Goal: Task Accomplishment & Management: Manage account settings

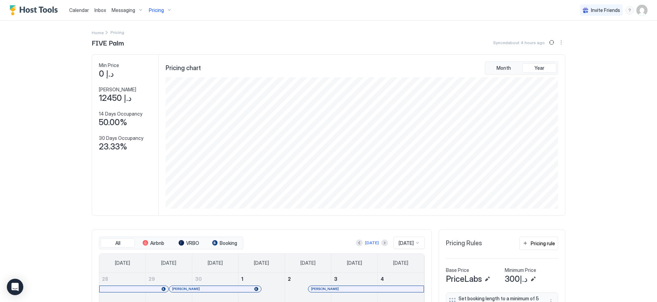
click at [157, 10] on span "Pricing" at bounding box center [156, 10] width 15 height 6
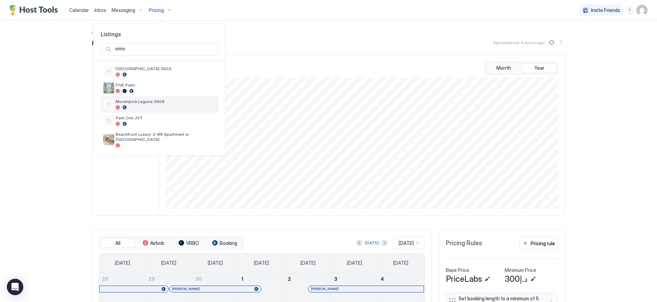
scroll to position [20, 0]
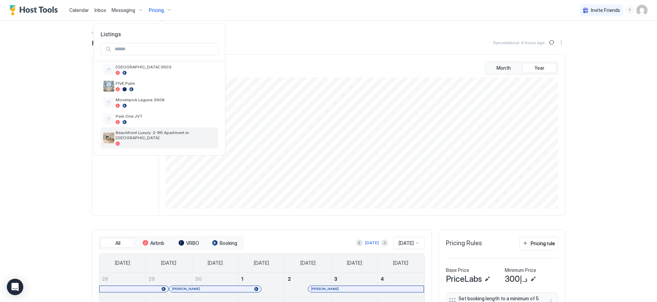
click at [158, 128] on div "Beachfront Luxury: 2-BR Apartment in [GEOGRAPHIC_DATA]" at bounding box center [160, 137] width 118 height 21
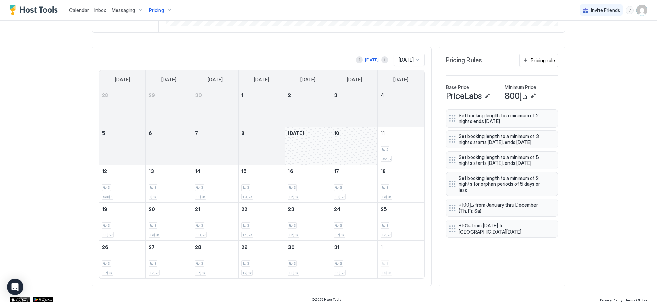
scroll to position [186, 0]
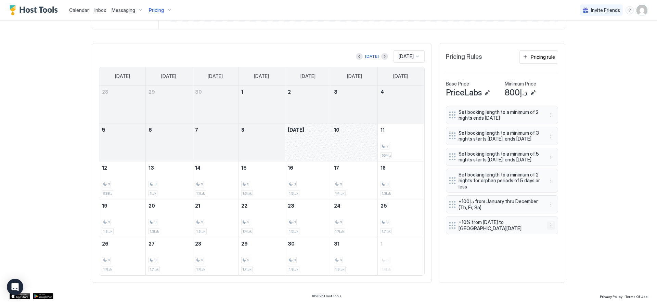
click at [548, 229] on button "More options" at bounding box center [550, 225] width 8 height 8
click at [552, 245] on div "Edit" at bounding box center [554, 246] width 15 height 5
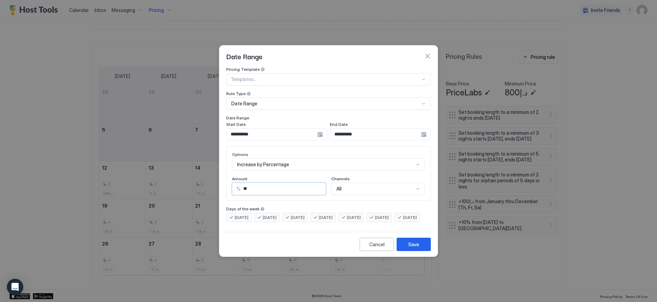
drag, startPoint x: 261, startPoint y: 184, endPoint x: 146, endPoint y: 167, distance: 116.6
click at [146, 167] on div "**********" at bounding box center [328, 151] width 657 height 302
type input "*"
click at [414, 248] on div "Save" at bounding box center [413, 244] width 11 height 7
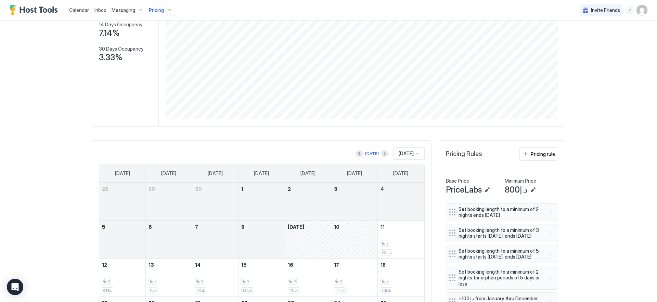
scroll to position [0, 0]
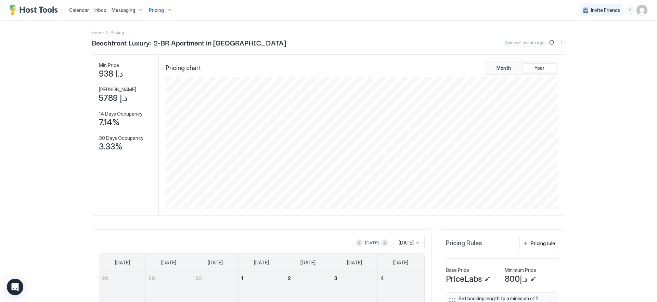
click at [159, 10] on span "Pricing" at bounding box center [156, 10] width 15 height 6
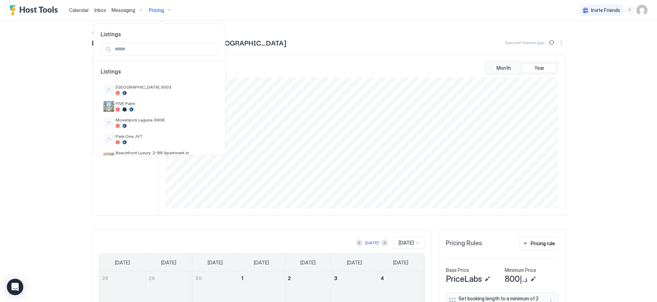
click at [637, 8] on div at bounding box center [328, 151] width 657 height 302
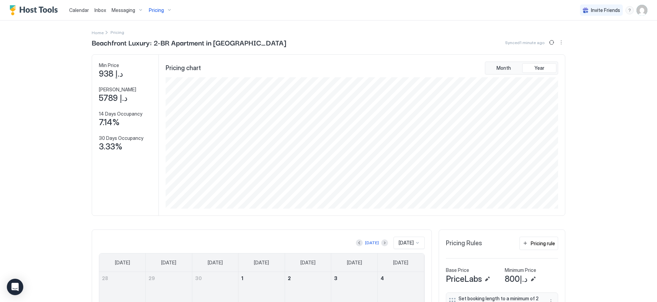
click at [636, 10] on img "User profile" at bounding box center [641, 10] width 11 height 11
click at [597, 40] on div "Settings" at bounding box center [598, 38] width 87 height 12
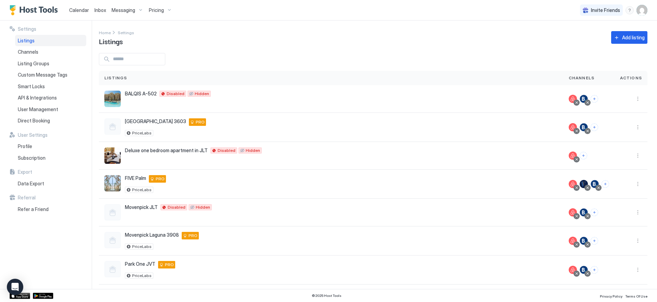
click at [163, 10] on div "Pricing" at bounding box center [160, 10] width 29 height 12
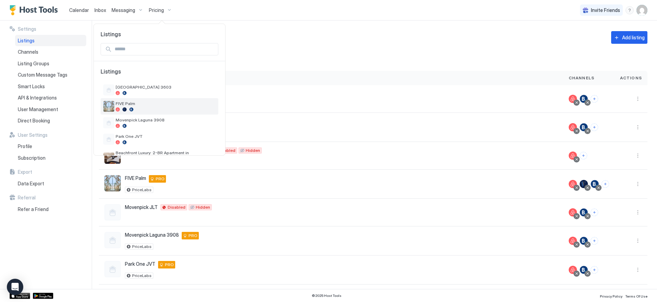
click at [155, 105] on span "FIVE Palm" at bounding box center [166, 103] width 100 height 5
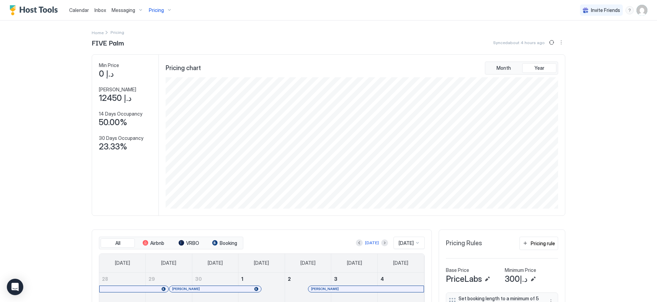
click at [161, 10] on span "Pricing" at bounding box center [156, 10] width 15 height 6
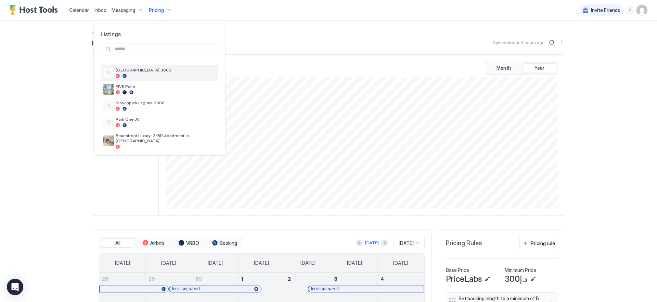
scroll to position [20, 0]
click at [262, 30] on div at bounding box center [328, 151] width 657 height 302
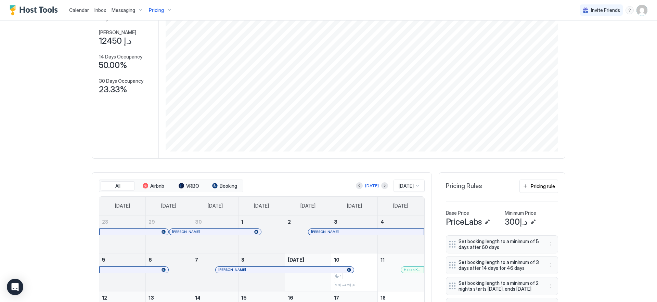
scroll to position [137, 0]
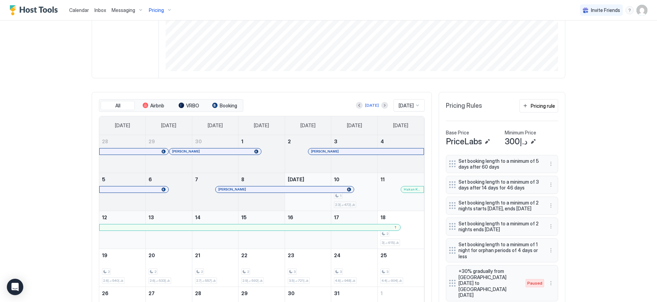
click at [365, 184] on div "1 د.إ472-د.إ2.3k" at bounding box center [354, 192] width 41 height 32
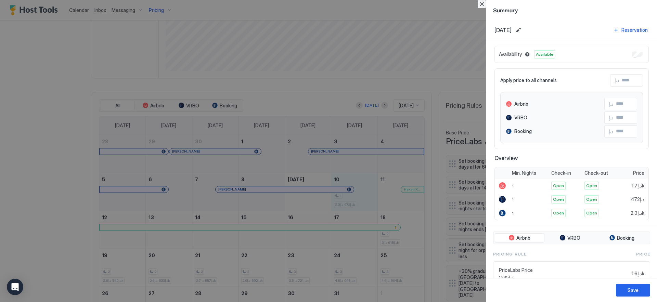
click at [477, 4] on button "Close" at bounding box center [481, 4] width 8 height 8
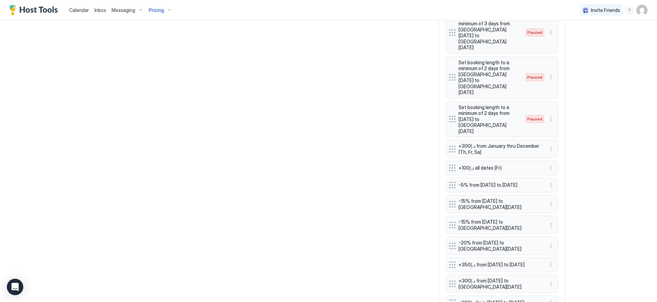
scroll to position [556, 0]
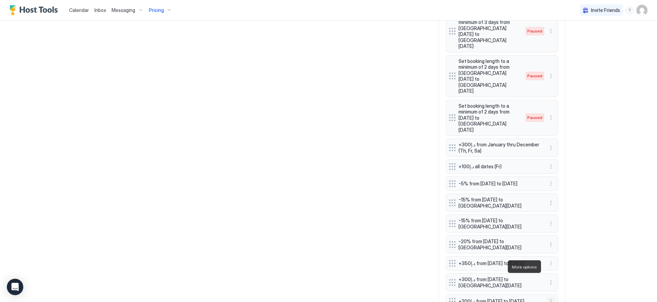
click at [547, 297] on button "More options" at bounding box center [550, 301] width 8 height 8
click at [551, 234] on div "Edit" at bounding box center [554, 234] width 15 height 5
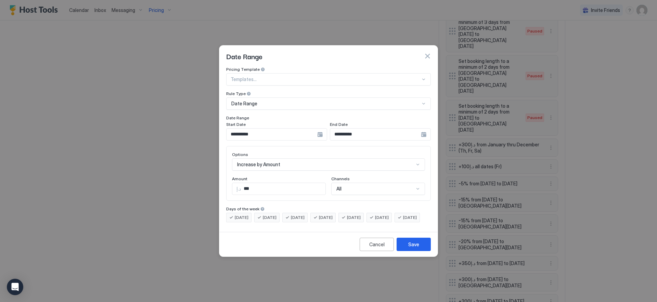
click at [277, 158] on div "Increase by Amount" at bounding box center [328, 164] width 193 height 12
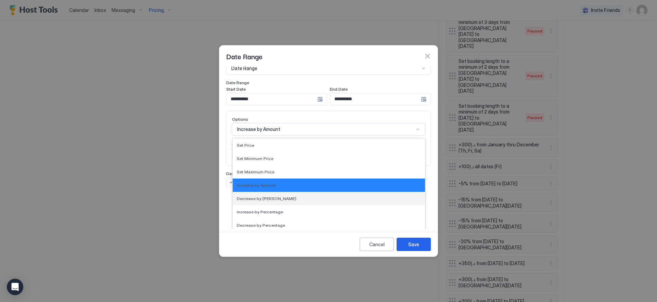
click at [269, 192] on div "Decrease by [PERSON_NAME]" at bounding box center [329, 198] width 192 height 13
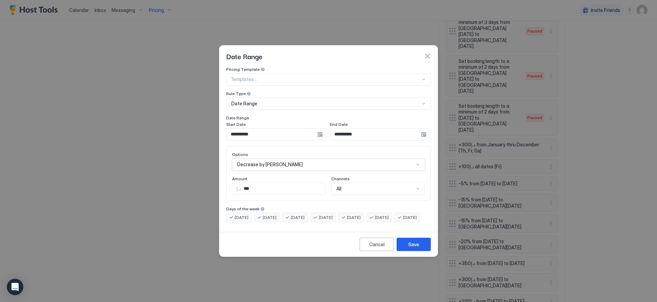
scroll to position [0, 0]
drag, startPoint x: 247, startPoint y: 181, endPoint x: 223, endPoint y: 175, distance: 25.0
click at [223, 175] on div "**********" at bounding box center [328, 148] width 218 height 162
type input "***"
click at [302, 129] on input "**********" at bounding box center [271, 135] width 91 height 12
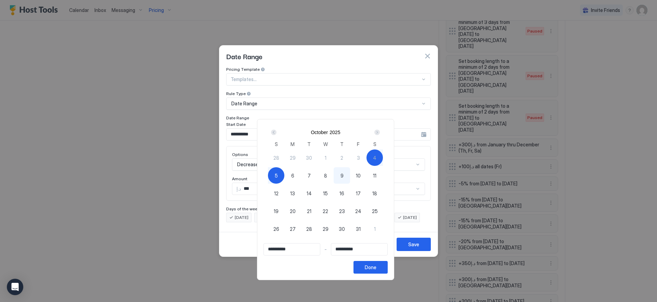
click at [358, 178] on span "10" at bounding box center [358, 175] width 5 height 7
type input "**********"
click at [375, 173] on div "11" at bounding box center [374, 175] width 16 height 16
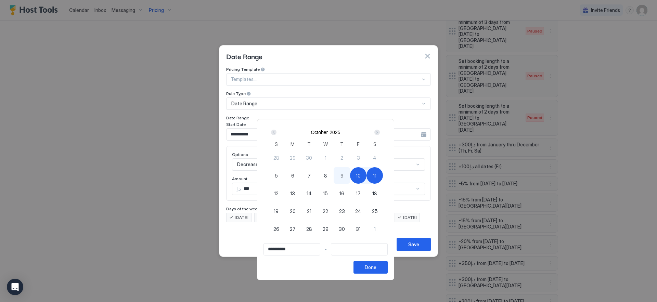
type input "**********"
click at [376, 268] on div "Done" at bounding box center [371, 267] width 12 height 7
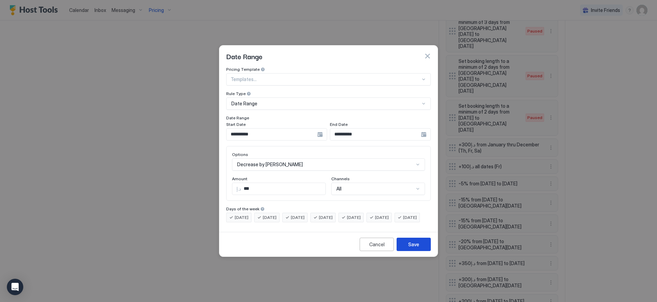
click at [416, 248] on div "Save" at bounding box center [413, 244] width 11 height 7
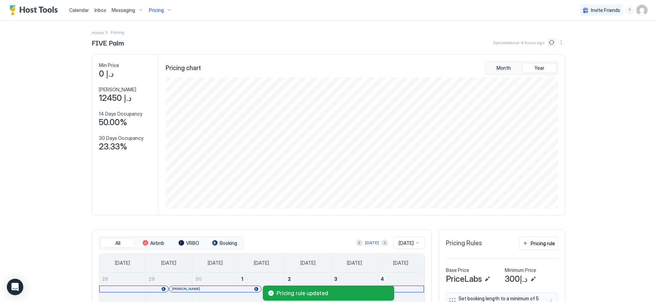
click at [548, 41] on button "Sync prices" at bounding box center [551, 42] width 8 height 8
click at [548, 44] on button "Sync prices" at bounding box center [551, 42] width 8 height 8
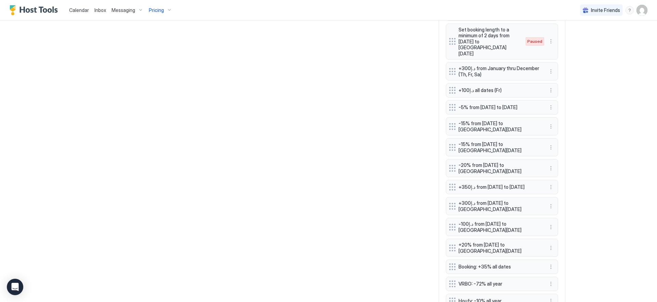
scroll to position [688, 0]
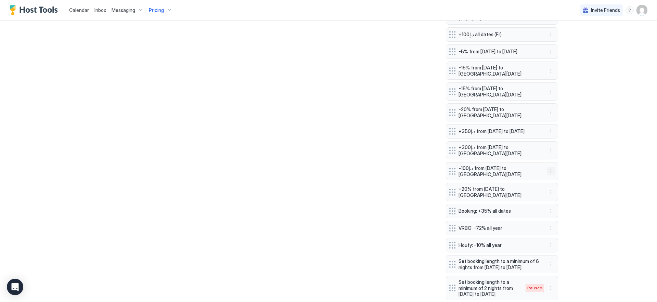
click at [549, 167] on button "More options" at bounding box center [550, 171] width 8 height 8
click at [552, 144] on div "Edit" at bounding box center [554, 144] width 15 height 5
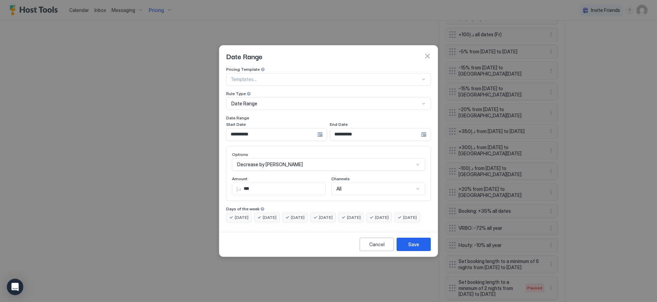
drag, startPoint x: 261, startPoint y: 183, endPoint x: 159, endPoint y: 177, distance: 102.1
click at [164, 176] on div "**********" at bounding box center [328, 151] width 657 height 302
type input "**"
click at [424, 248] on button "Save" at bounding box center [413, 244] width 34 height 13
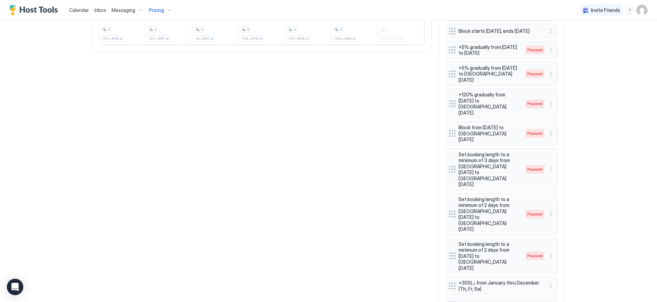
scroll to position [394, 0]
